Goal: Transaction & Acquisition: Subscribe to service/newsletter

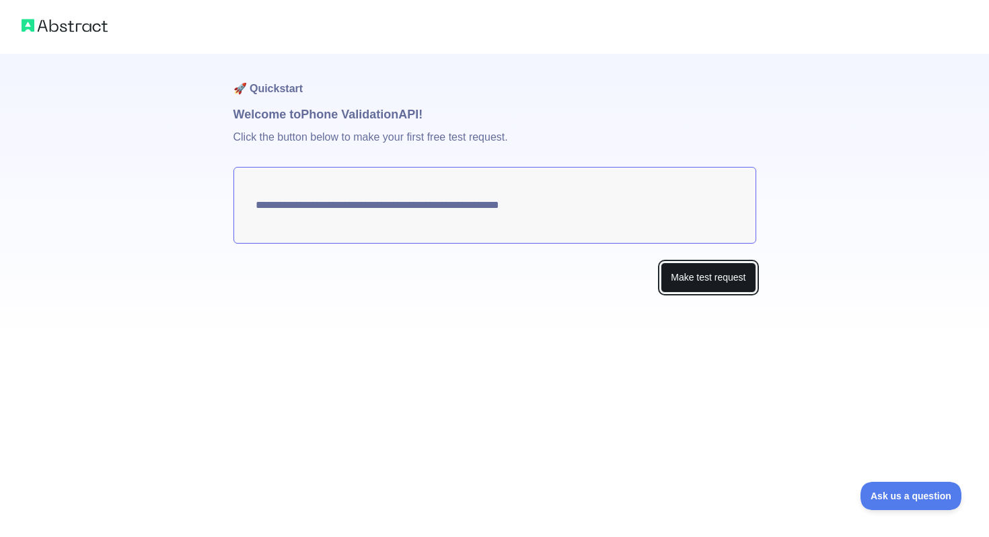
click at [693, 278] on button "Make test request" at bounding box center [708, 277] width 95 height 30
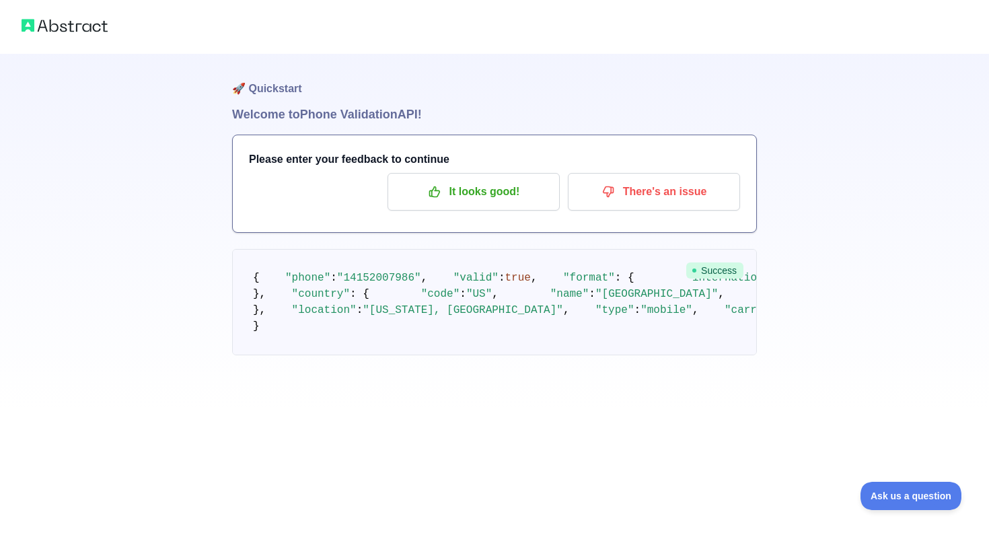
scroll to position [30, 0]
click at [415, 272] on span ""14152007986"" at bounding box center [379, 278] width 84 height 12
click at [409, 272] on span ""14152007986"" at bounding box center [379, 278] width 84 height 12
click at [492, 180] on p "It looks good!" at bounding box center [474, 191] width 152 height 23
